Goal: Information Seeking & Learning: Learn about a topic

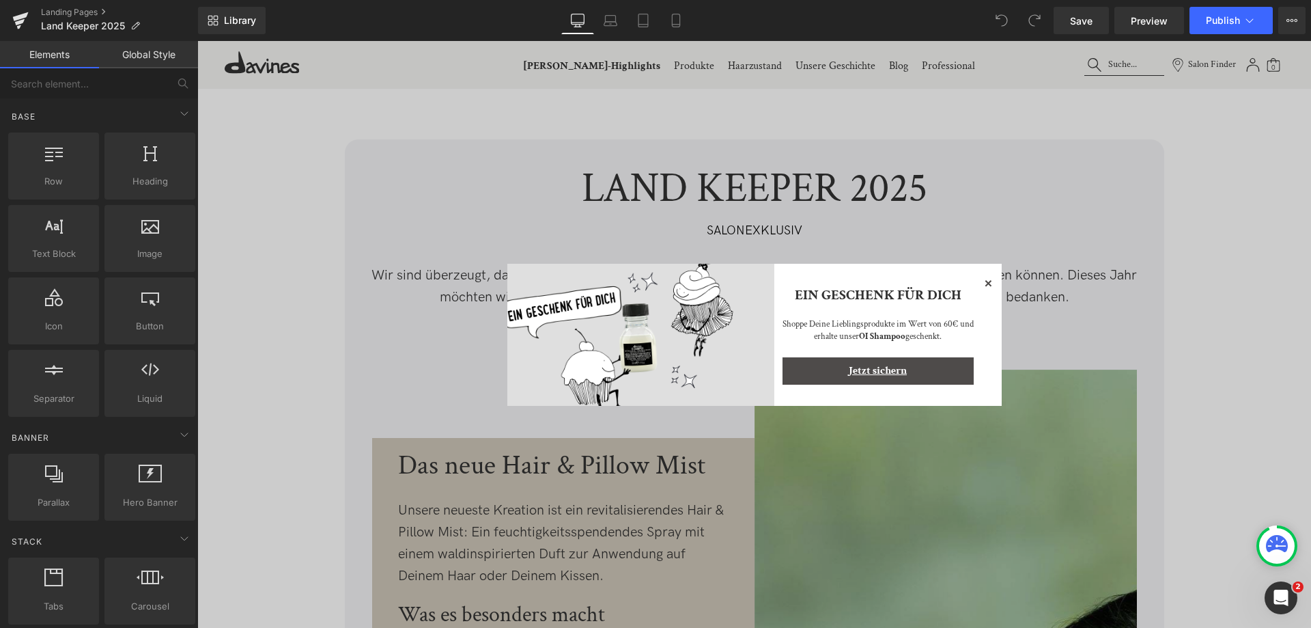
scroll to position [12, 0]
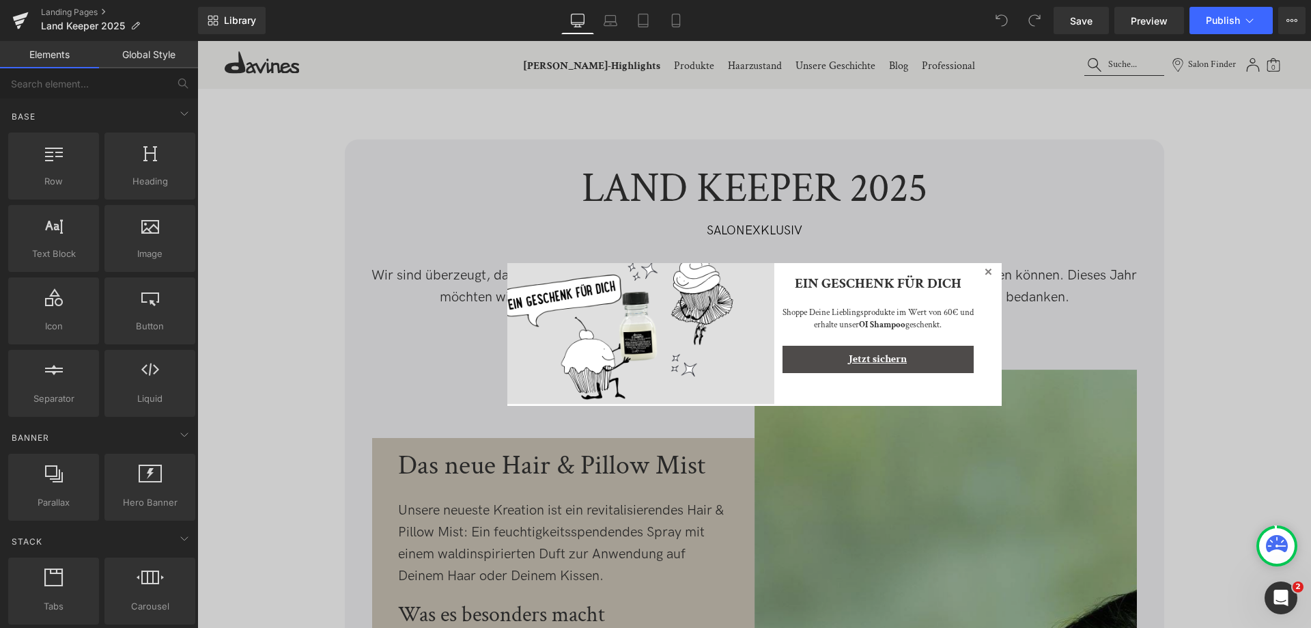
click at [985, 273] on icon at bounding box center [988, 271] width 7 height 7
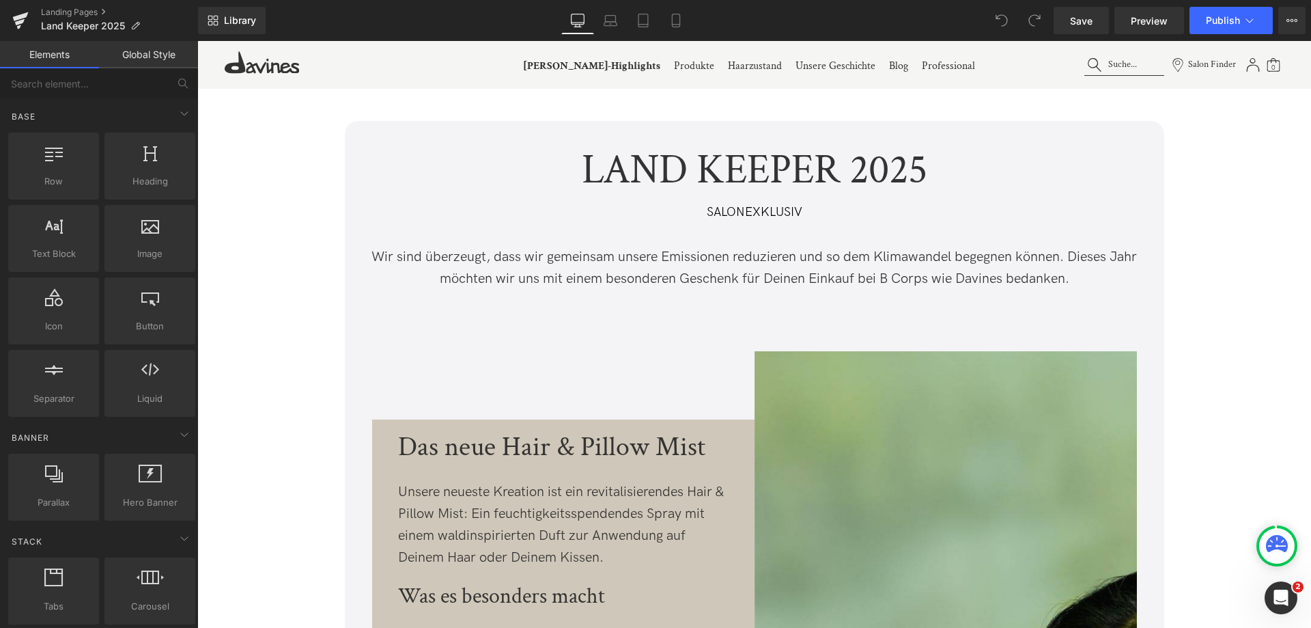
scroll to position [273, 0]
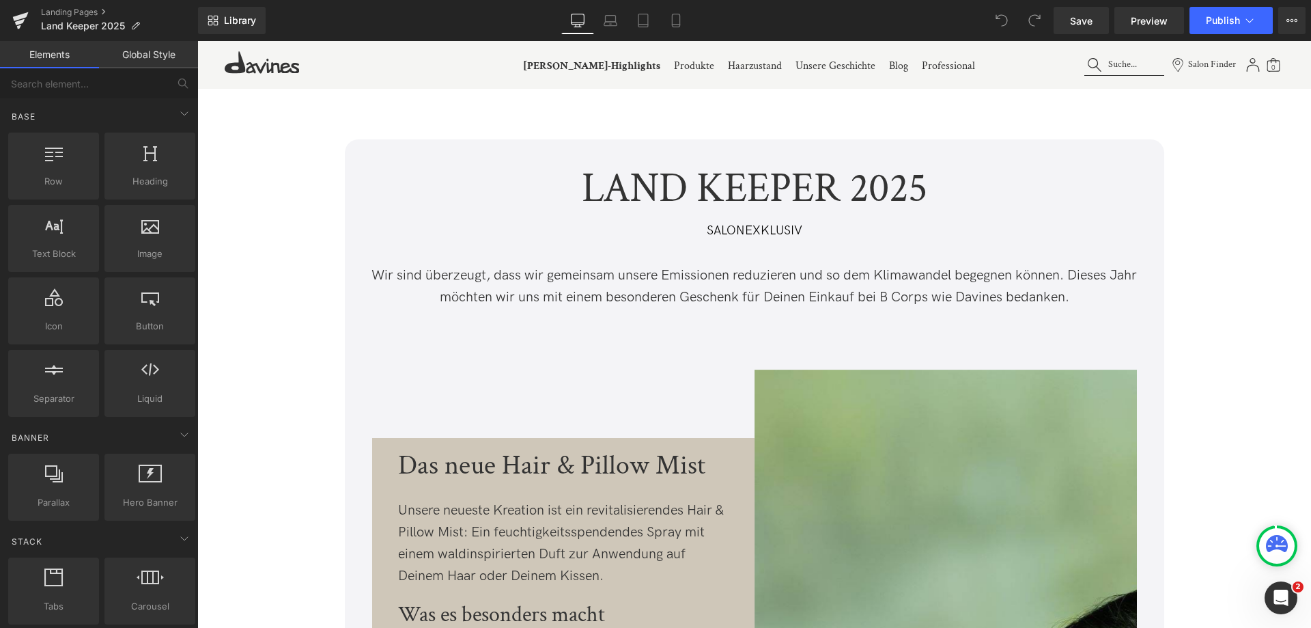
click at [462, 275] on p "Wir sind überzeugt, dass wir gemeinsam unsere Emissionen reduzieren und so dem …" at bounding box center [754, 286] width 778 height 44
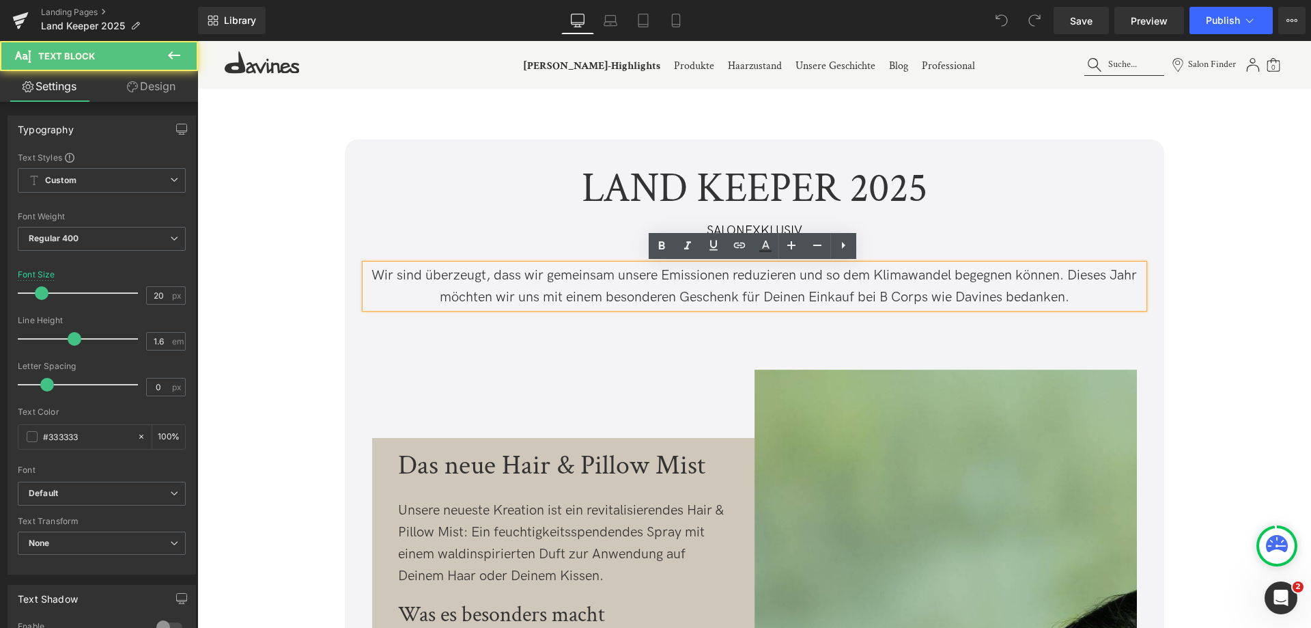
click at [384, 281] on p "Wir sind überzeugt, dass wir gemeinsam unsere Emissionen reduzieren und so dem …" at bounding box center [754, 286] width 778 height 44
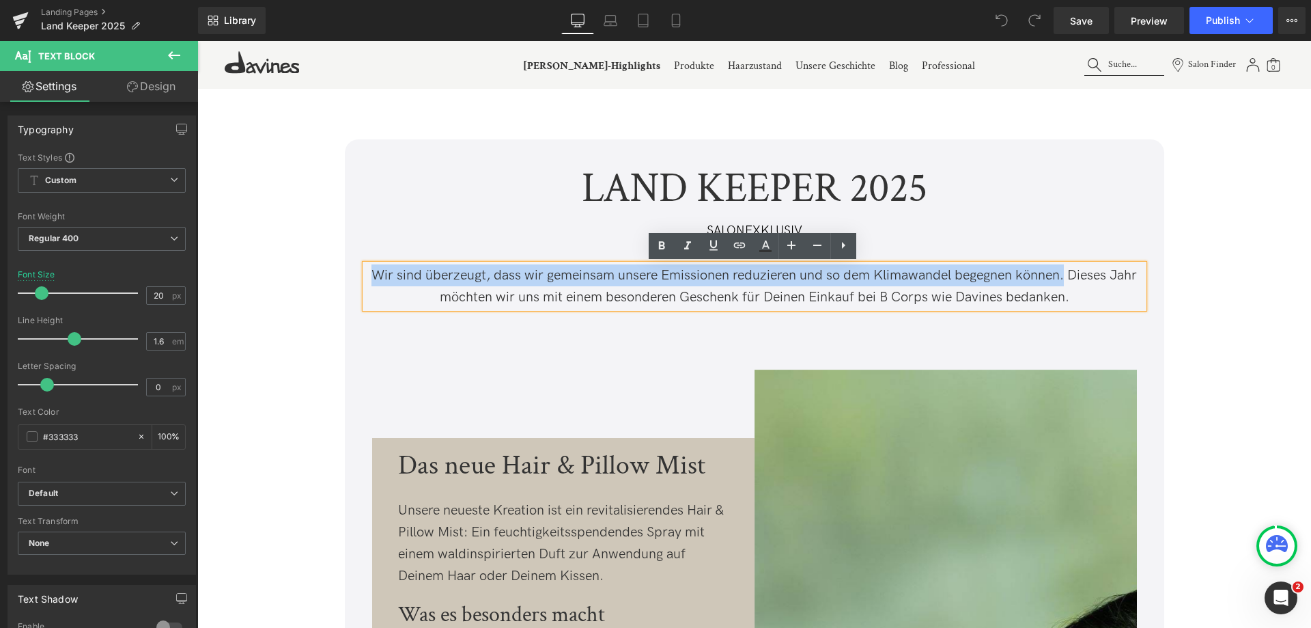
drag, startPoint x: 372, startPoint y: 278, endPoint x: 1062, endPoint y: 276, distance: 689.7
click at [1062, 276] on p "Wir sind überzeugt, dass wir gemeinsam unsere Emissionen reduzieren und so dem …" at bounding box center [754, 286] width 778 height 44
copy p "Wir sind überzeugt, dass wir gemeinsam unsere Emissionen reduzieren und so dem …"
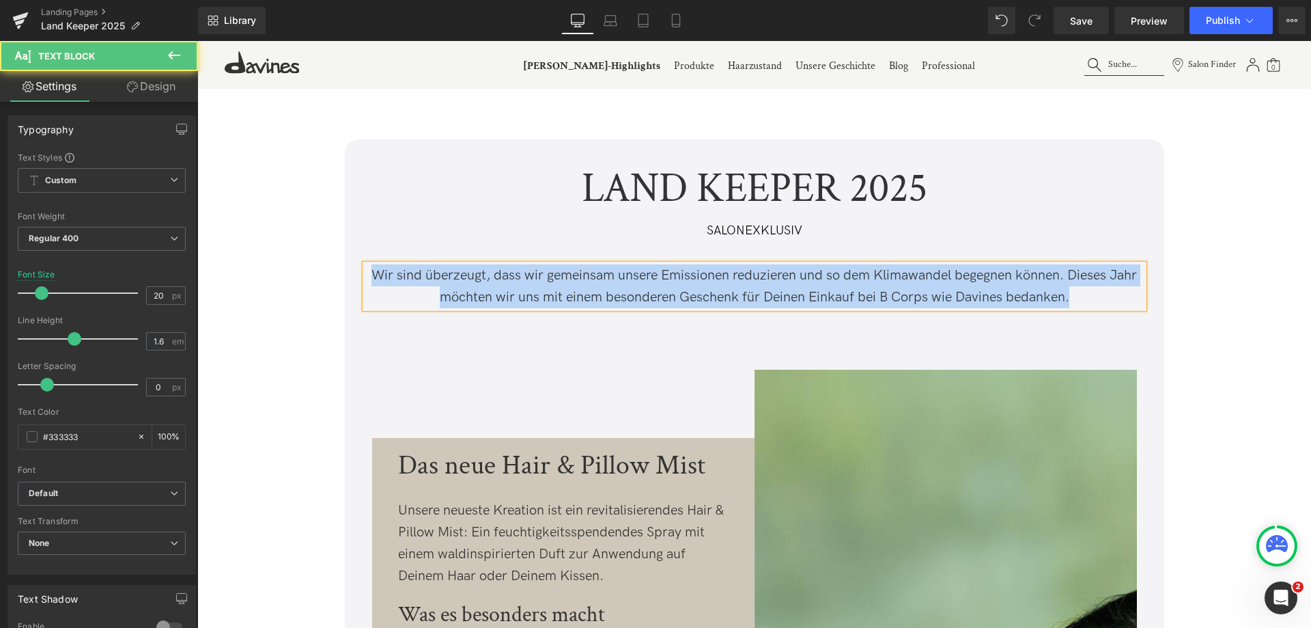
drag, startPoint x: 1070, startPoint y: 297, endPoint x: 223, endPoint y: 281, distance: 846.9
copy p "Wir sind überzeugt, dass wir gemeinsam unsere Emissionen reduzieren und so dem …"
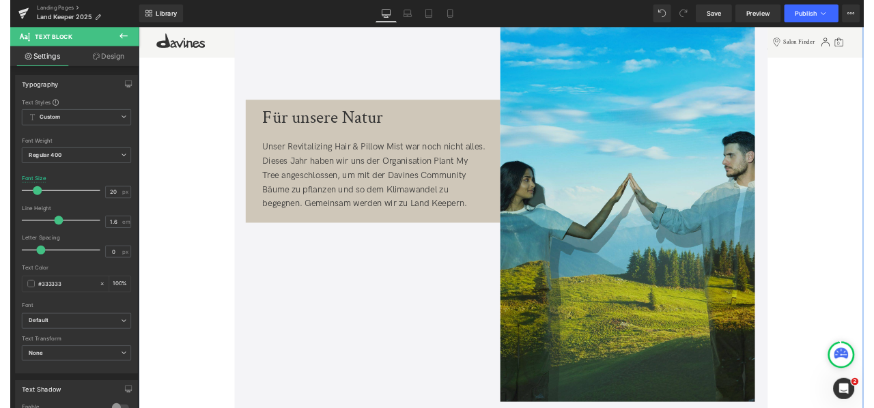
scroll to position [3824, 0]
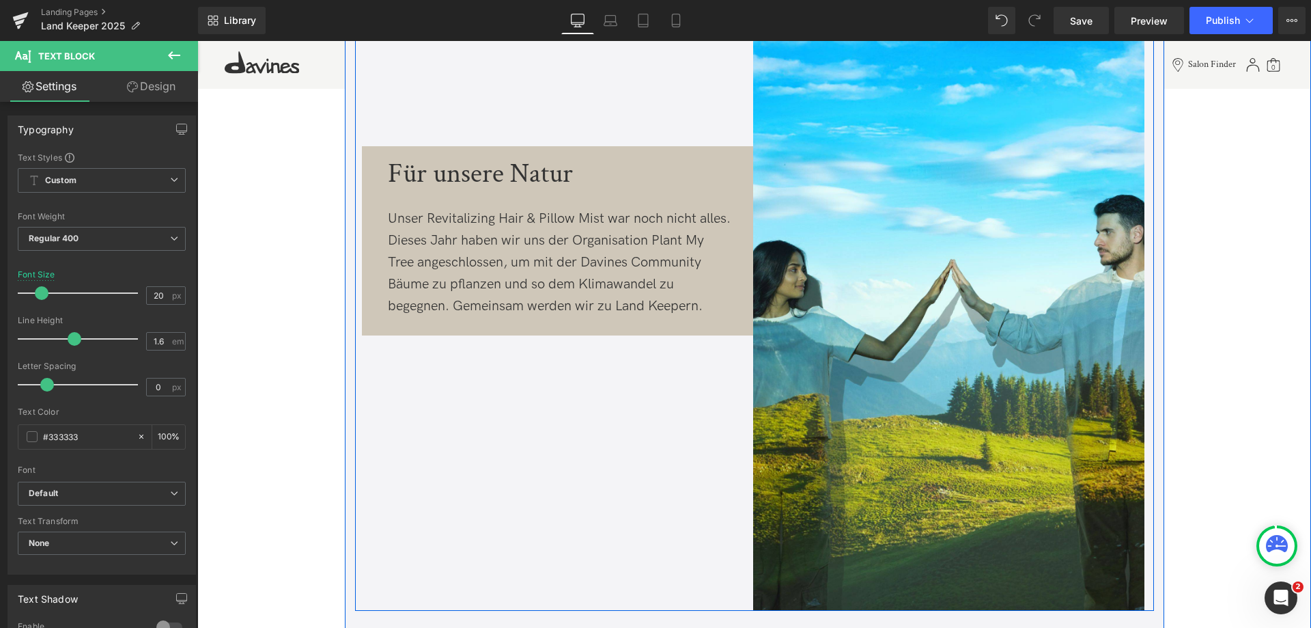
drag, startPoint x: 503, startPoint y: 241, endPoint x: 414, endPoint y: 240, distance: 88.8
click at [503, 241] on span "Unser Revitalizing Hair & Pillow Mist war noch nicht alles. Dieses Jahr haben w…" at bounding box center [559, 262] width 343 height 104
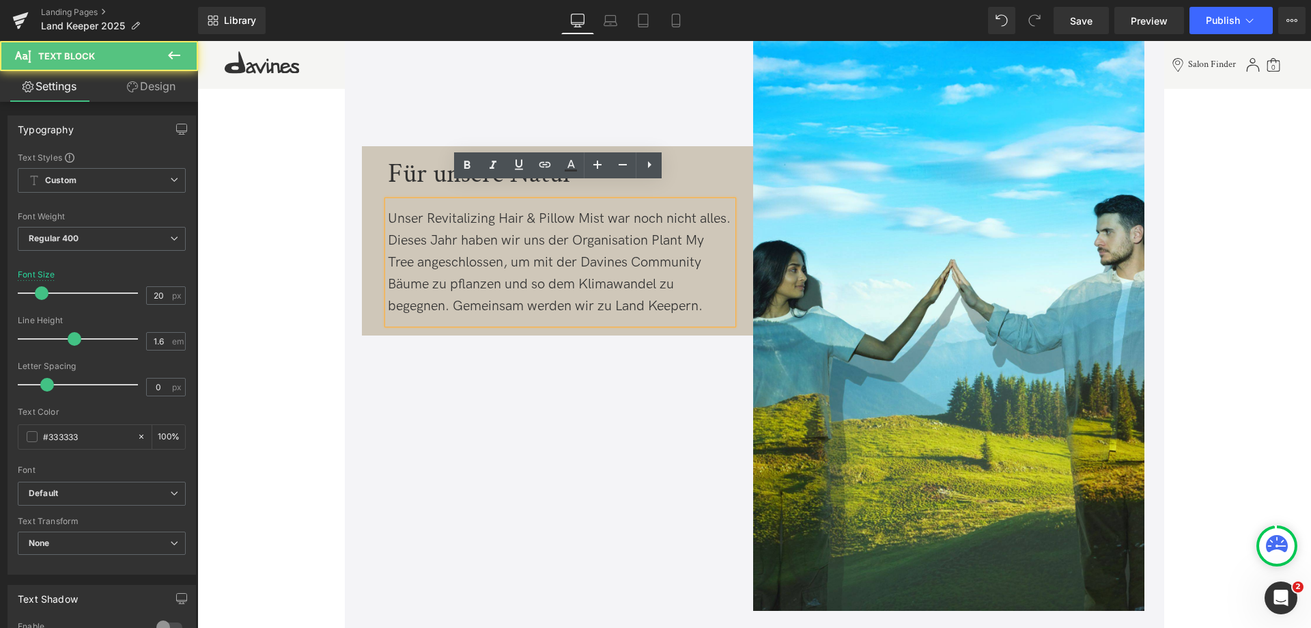
click at [412, 232] on div "Unser Revitalizing Hair & Pillow Mist war noch nicht alles. Dieses Jahr haben w…" at bounding box center [560, 262] width 345 height 109
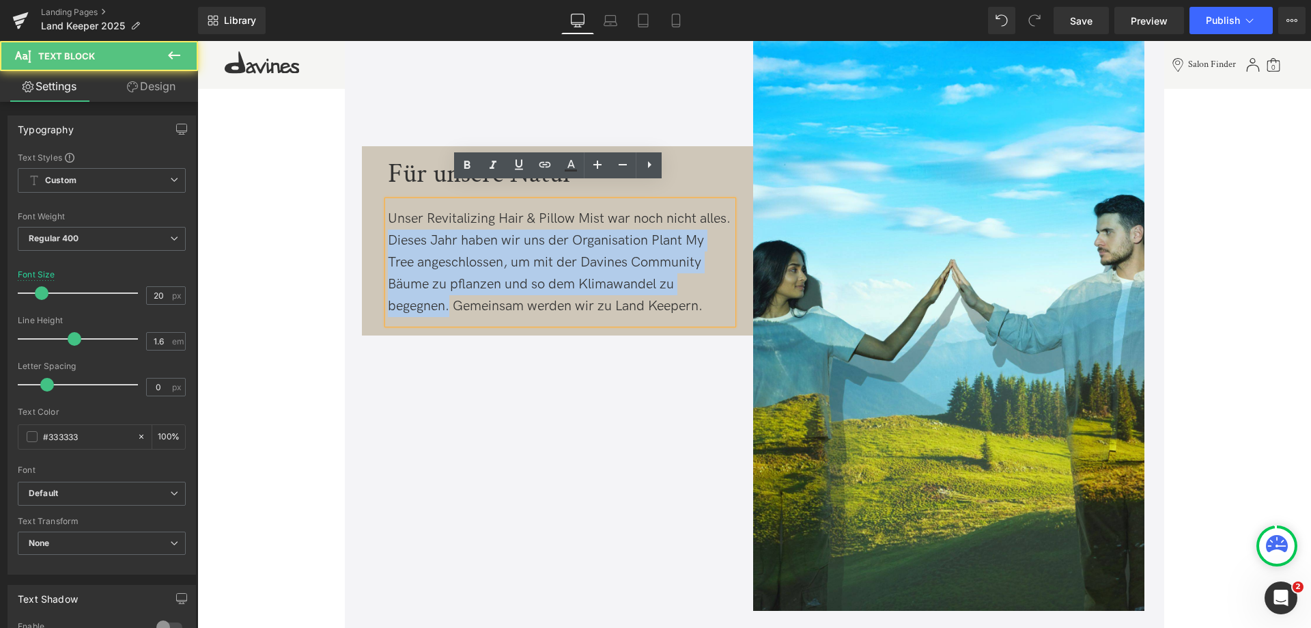
drag, startPoint x: 447, startPoint y: 290, endPoint x: 385, endPoint y: 220, distance: 93.3
click at [388, 220] on span "Unser Revitalizing Hair & Pillow Mist war noch nicht alles. Dieses Jahr haben w…" at bounding box center [559, 262] width 343 height 104
copy span "Dieses Jahr haben wir uns der Organisation Plant My Tree angeschlossen, um mit …"
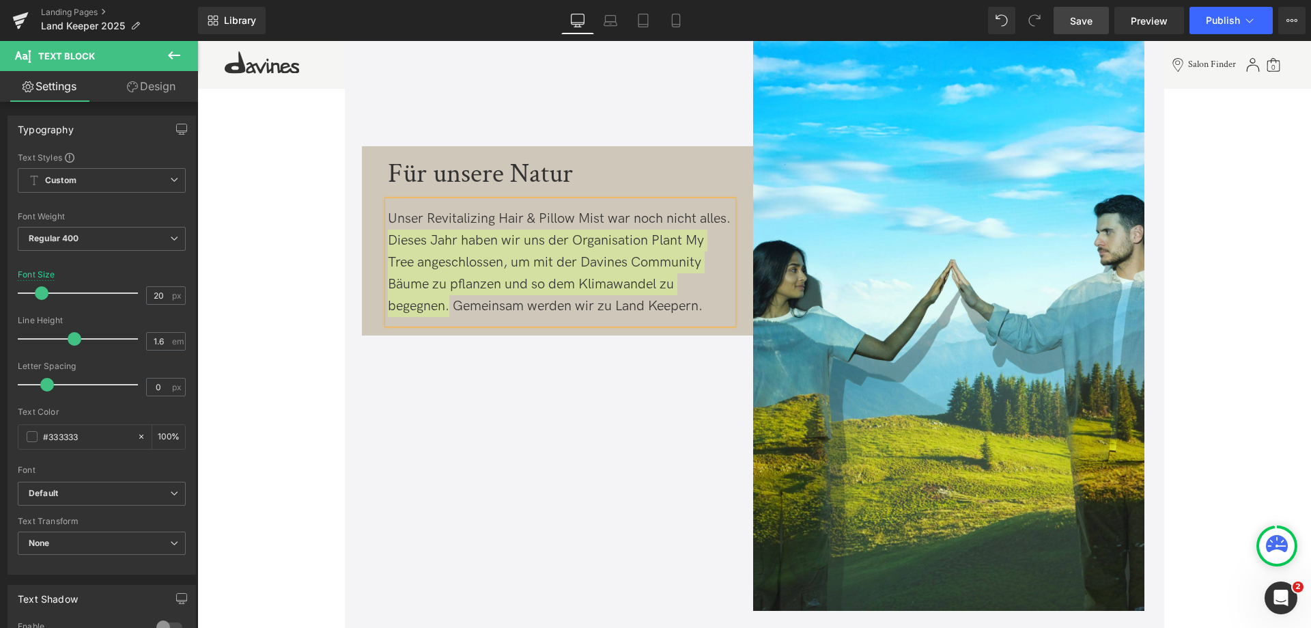
click at [1068, 25] on link "Save" at bounding box center [1081, 20] width 55 height 27
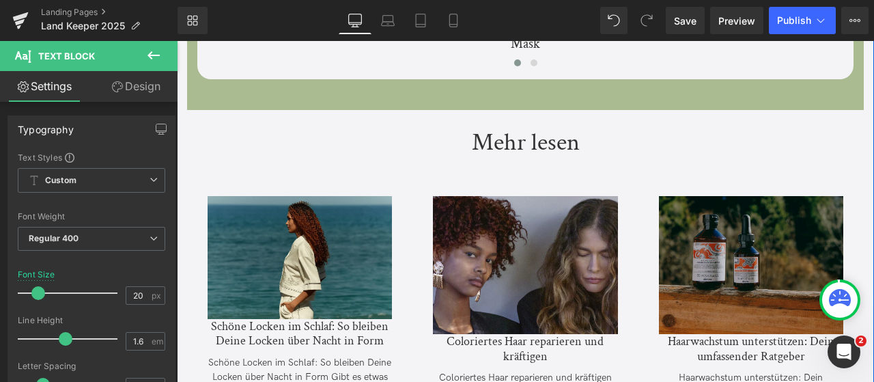
scroll to position [3133, 0]
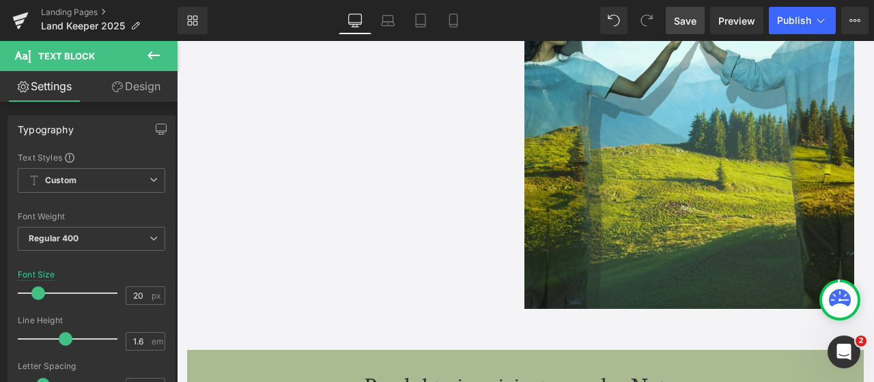
click at [681, 24] on span "Save" at bounding box center [685, 21] width 23 height 14
click at [691, 12] on link "Save" at bounding box center [685, 20] width 39 height 27
